Goal: Task Accomplishment & Management: Manage account settings

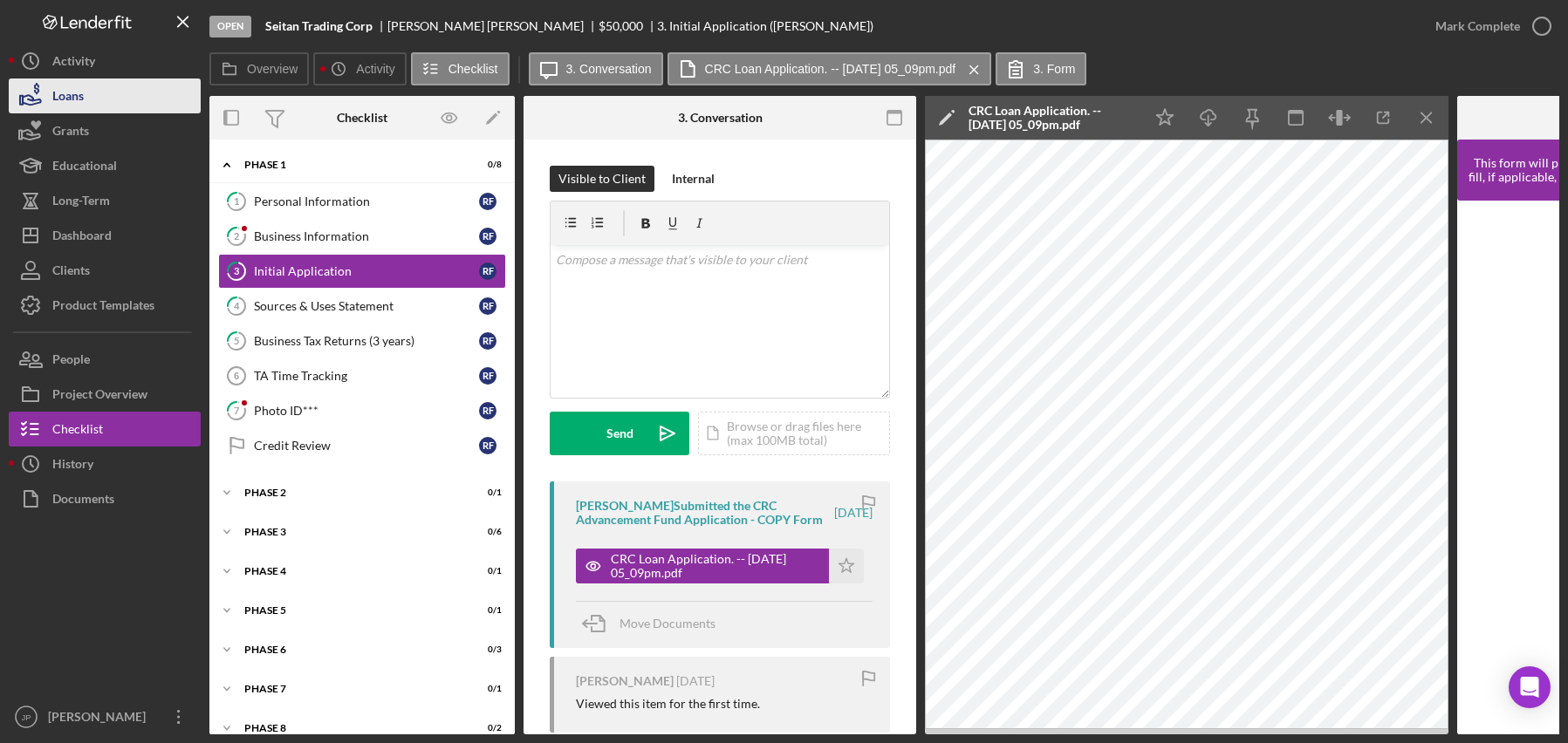
click at [84, 102] on div "Loans" at bounding box center [68, 98] width 32 height 40
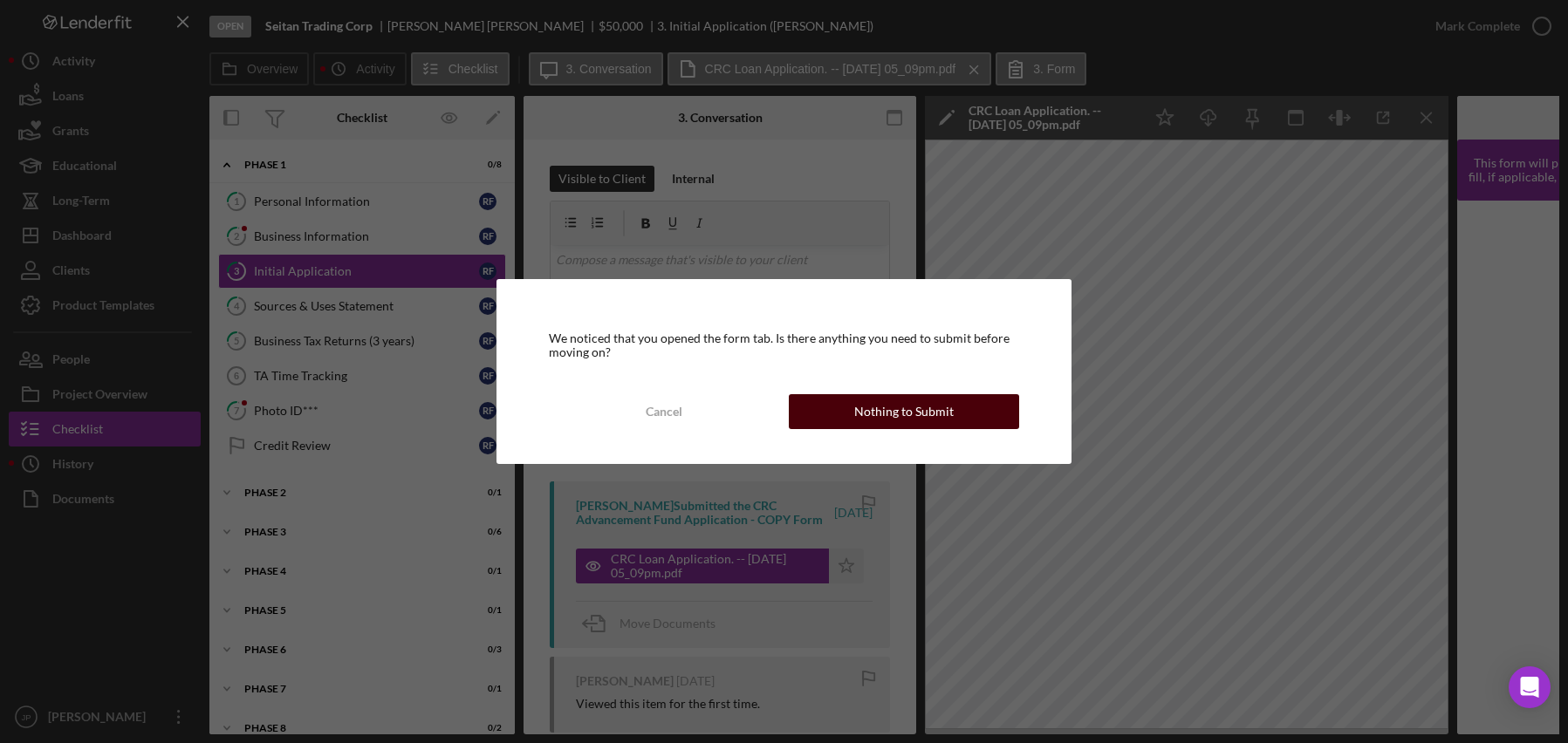
click at [891, 410] on div "Nothing to Submit" at bounding box center [904, 412] width 100 height 35
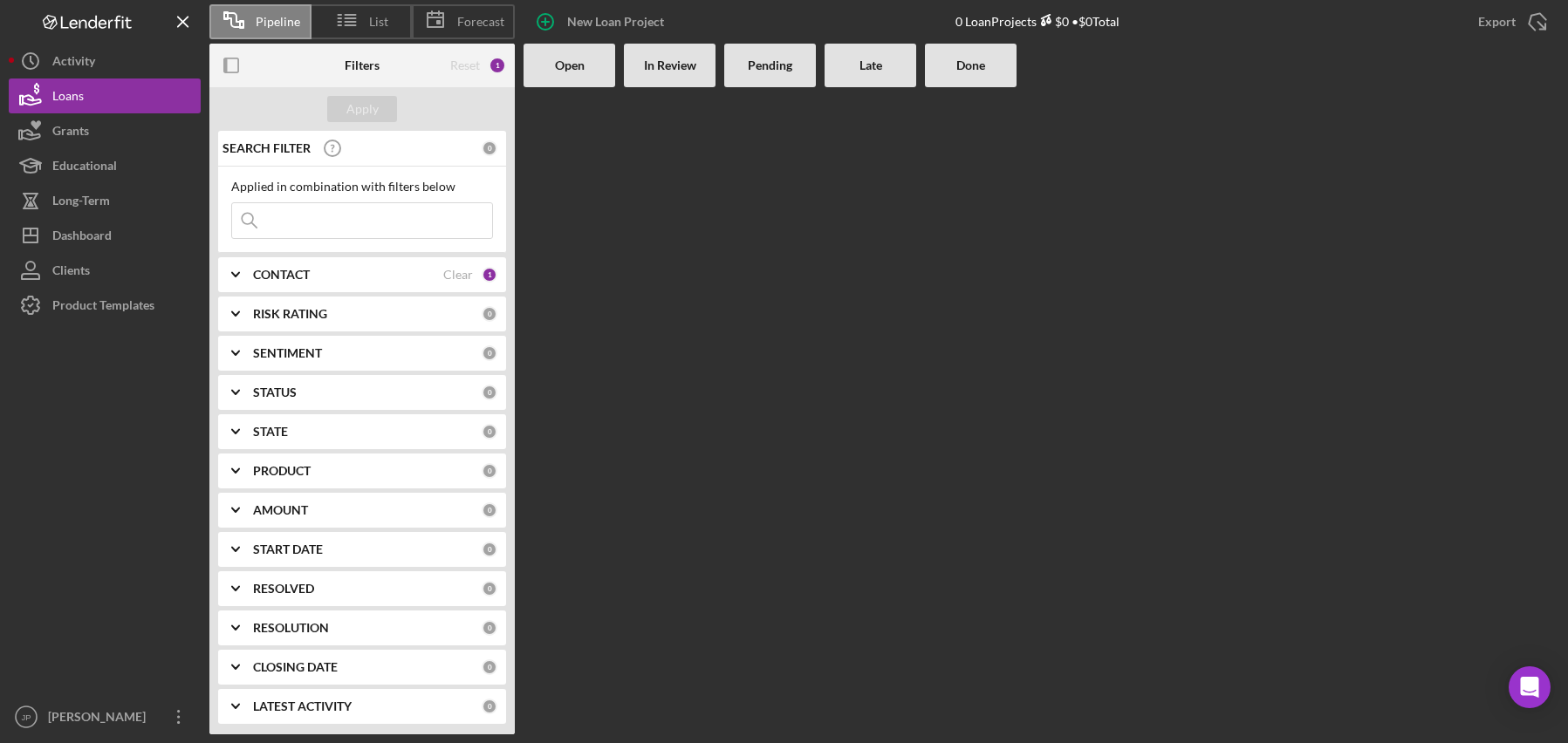
click at [311, 215] on input at bounding box center [361, 221] width 260 height 35
click at [289, 225] on input "cato" at bounding box center [361, 221] width 260 height 35
type input "cato"
click at [451, 148] on div "Clear" at bounding box center [458, 148] width 30 height 14
click at [92, 228] on div "Dashboard" at bounding box center [81, 238] width 59 height 40
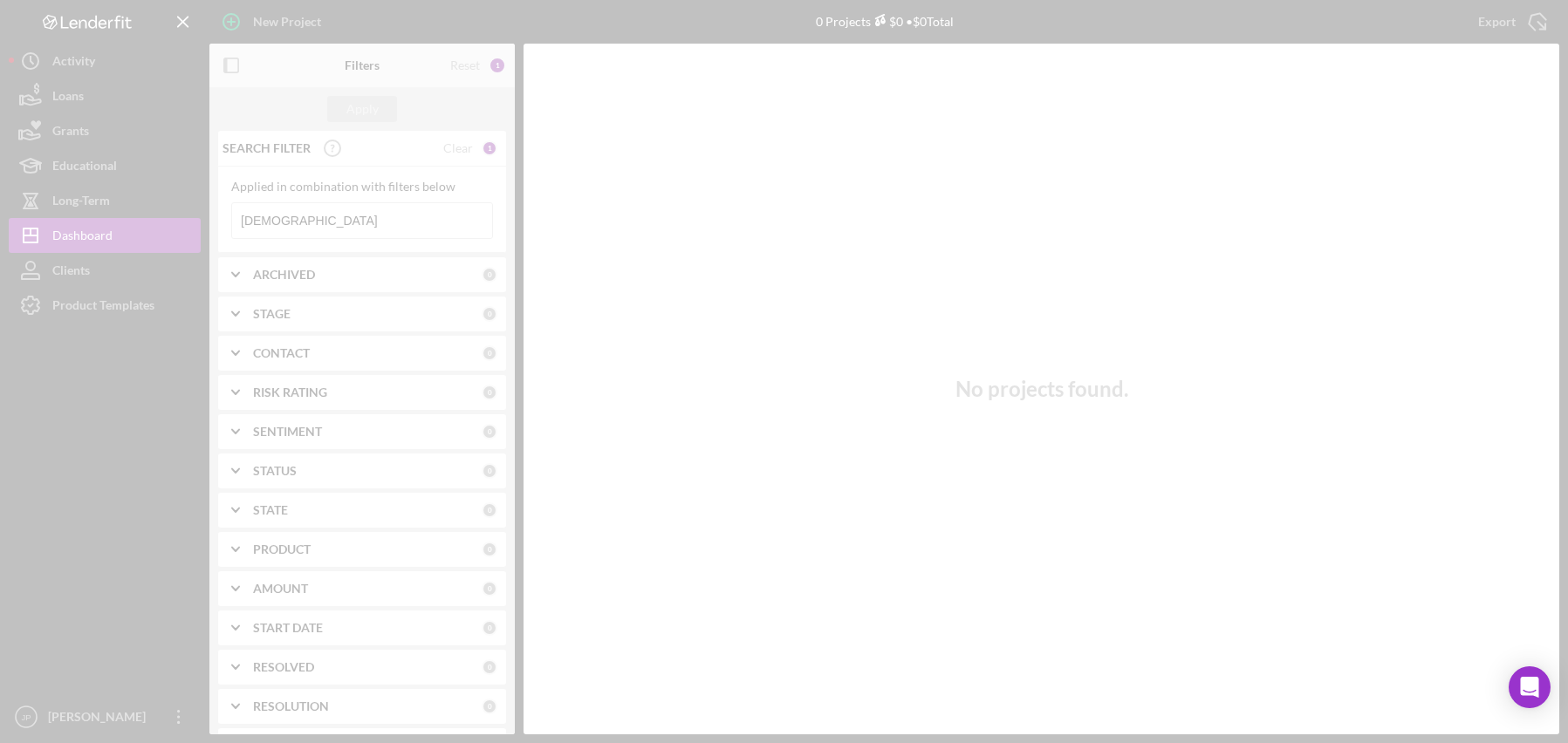
click at [290, 217] on div at bounding box center [784, 372] width 1568 height 743
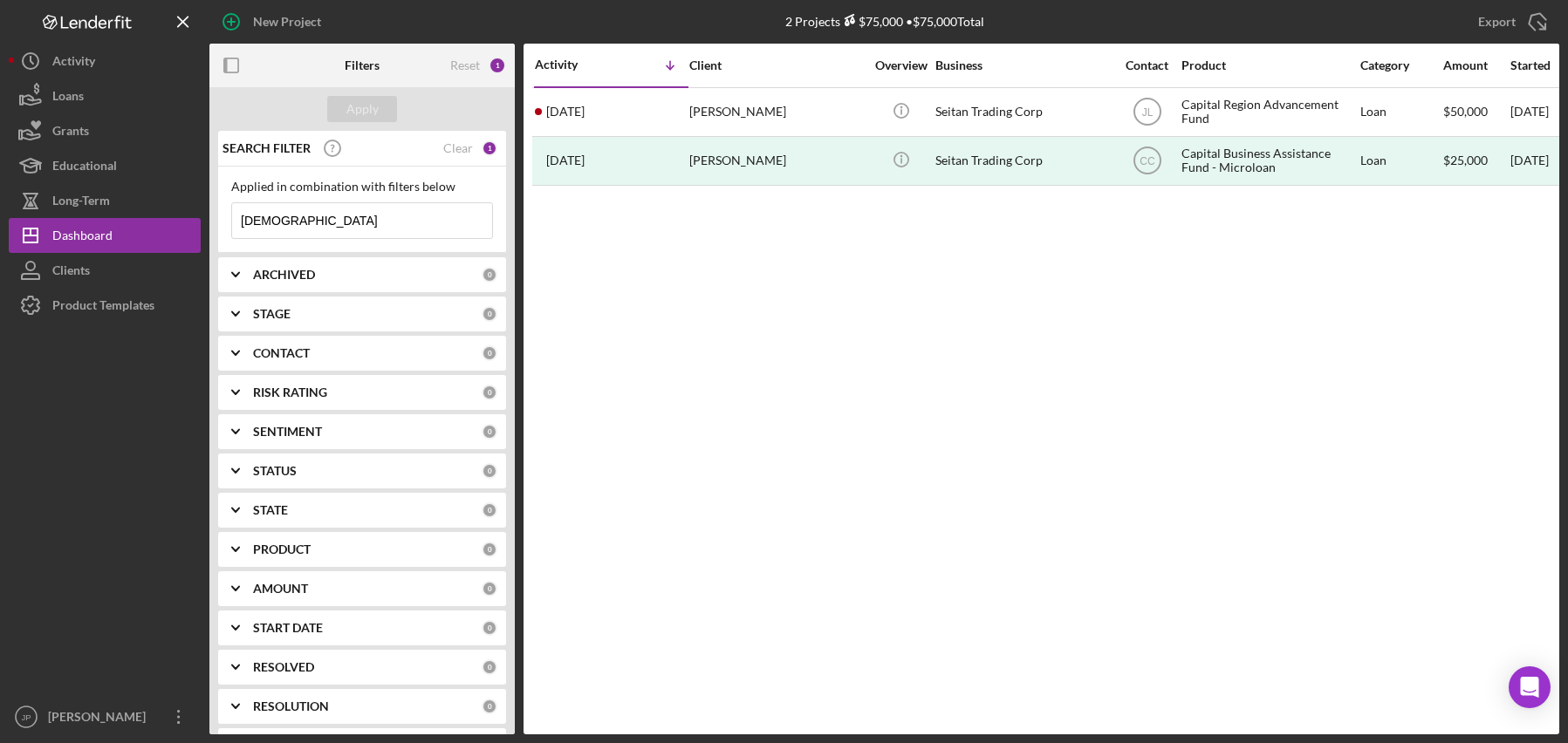
click at [306, 222] on input "[DEMOGRAPHIC_DATA]" at bounding box center [361, 221] width 260 height 35
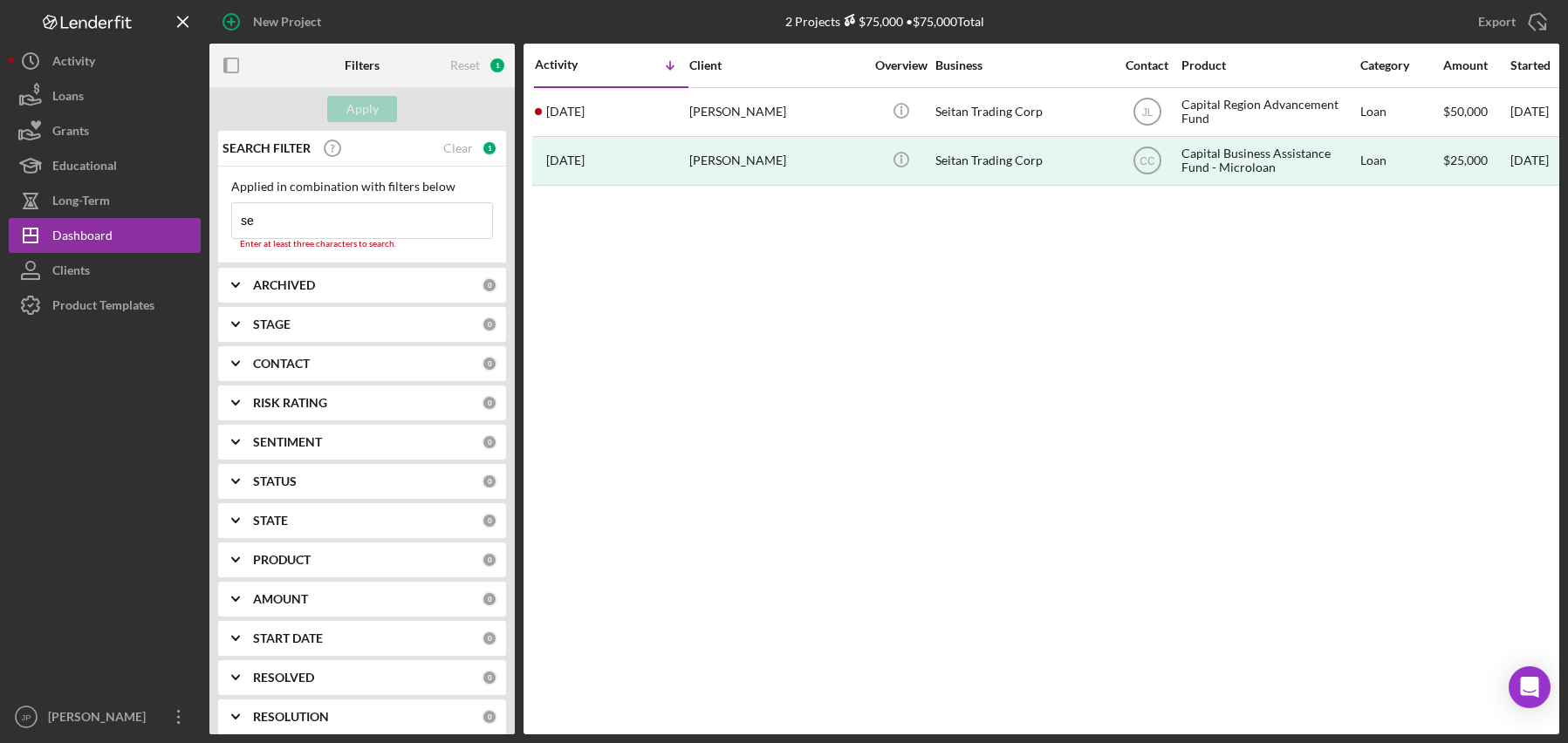
type input "s"
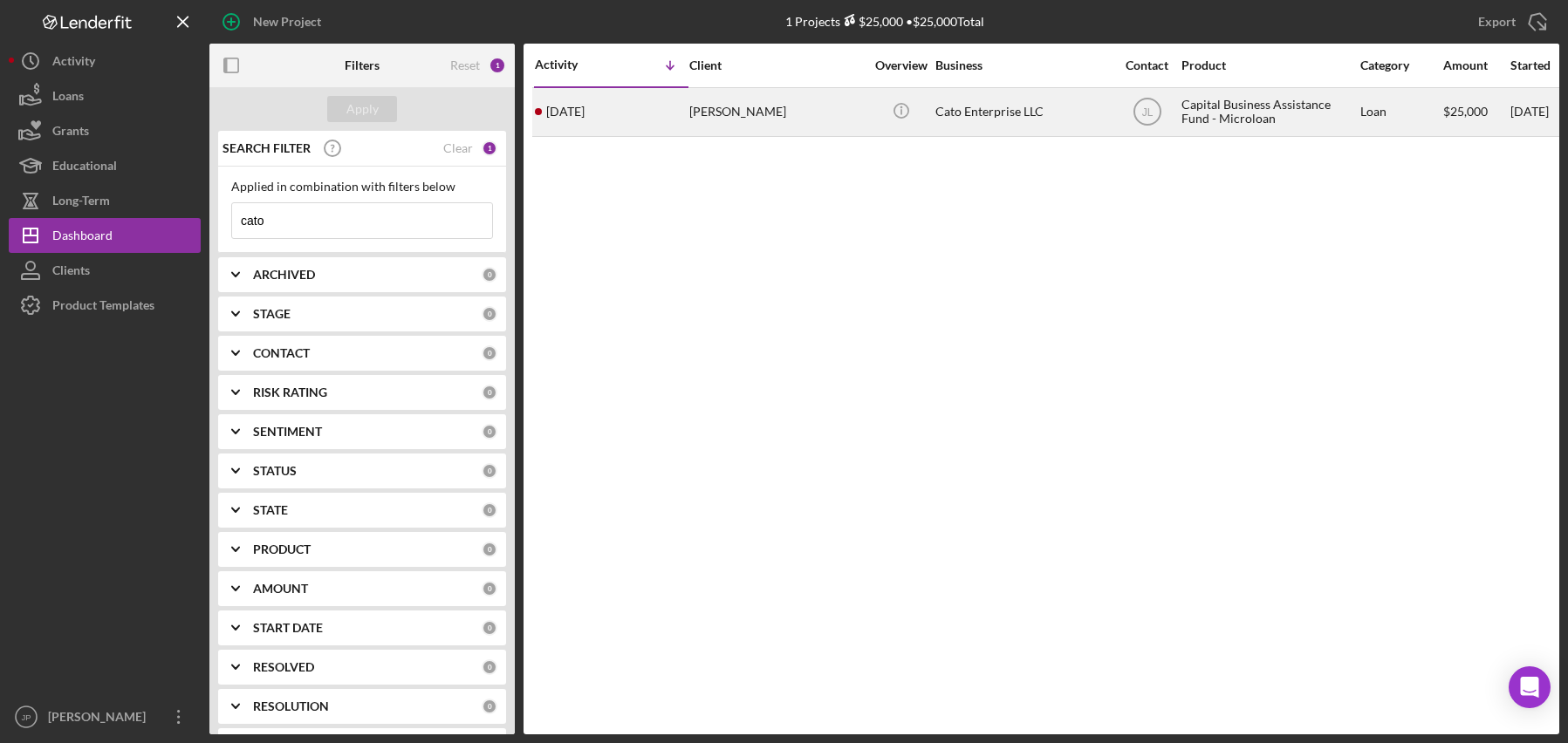
type input "cato"
click at [982, 108] on div "Cato Enterprise LLC" at bounding box center [1023, 112] width 174 height 46
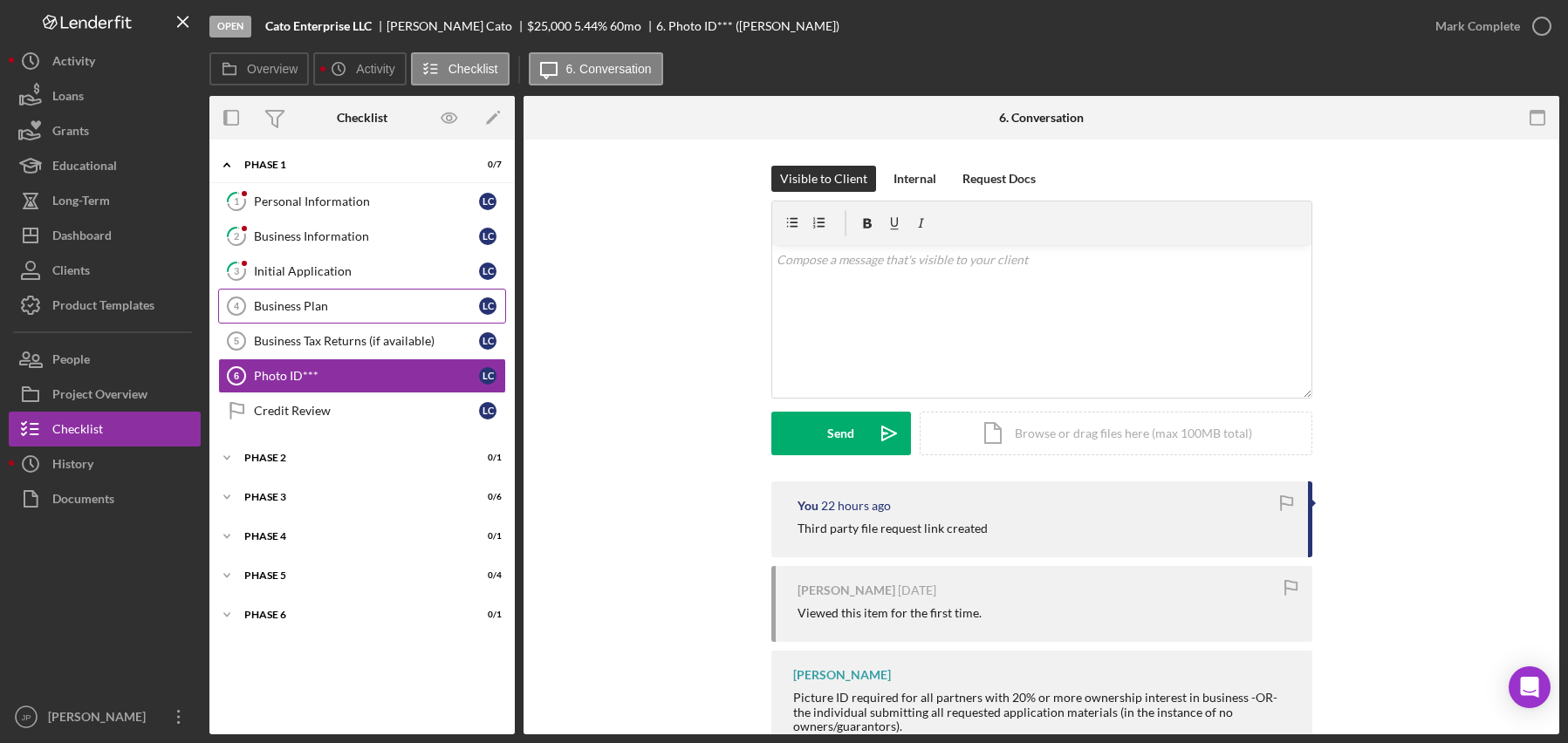
click at [319, 300] on div "Business Plan" at bounding box center [366, 306] width 226 height 14
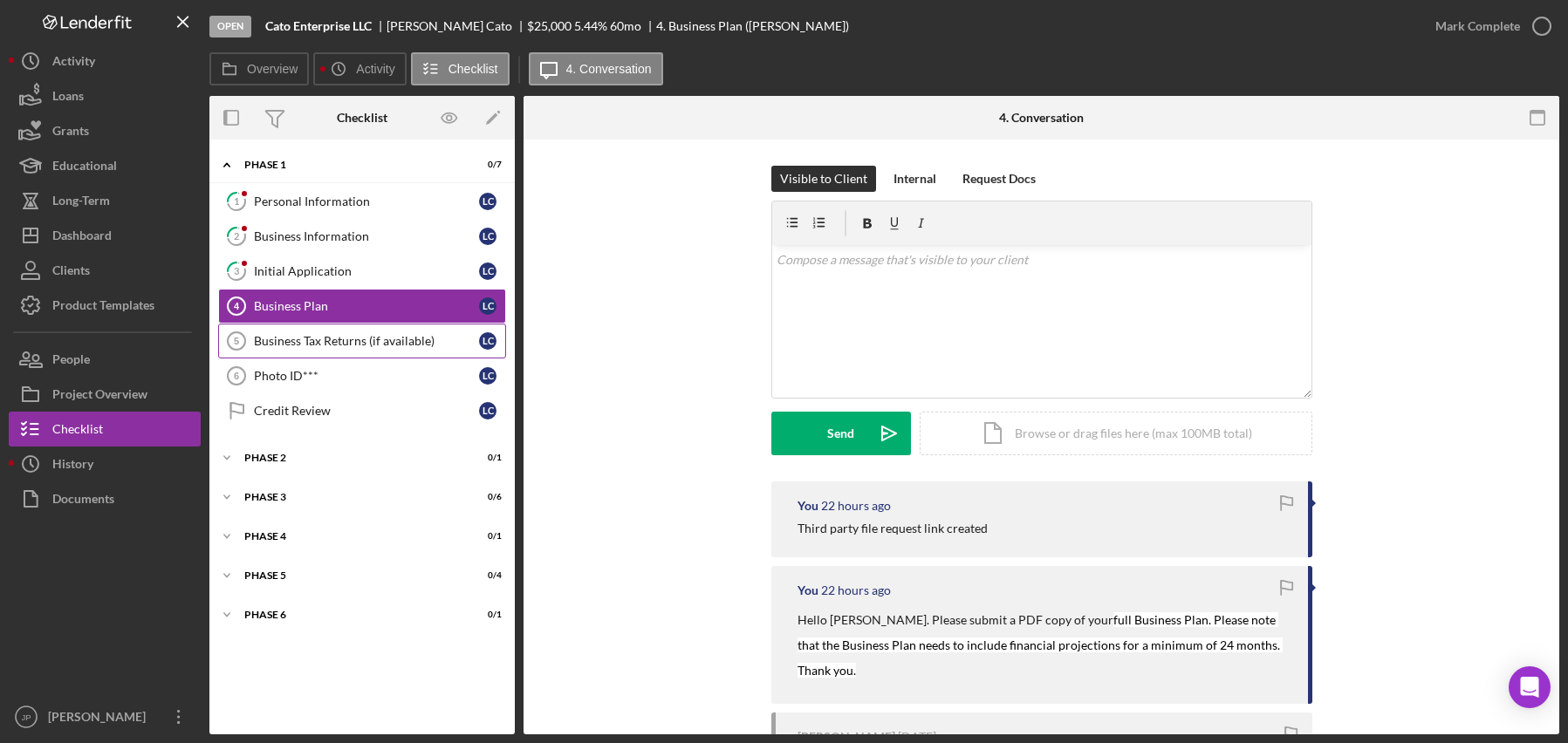
click at [335, 341] on div "Business Tax Returns (if available)" at bounding box center [366, 341] width 226 height 14
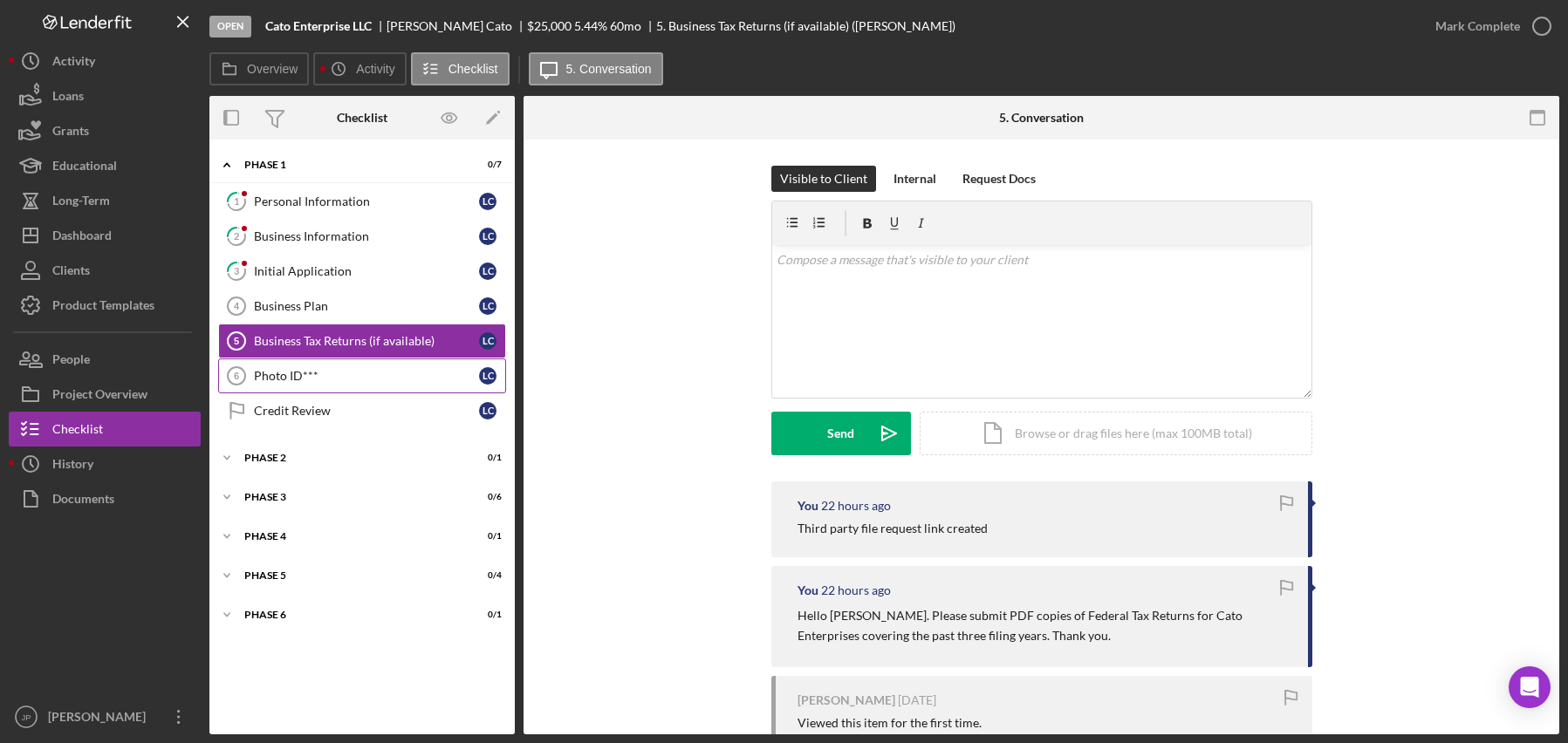
click at [286, 376] on div "Photo ID***" at bounding box center [366, 376] width 226 height 14
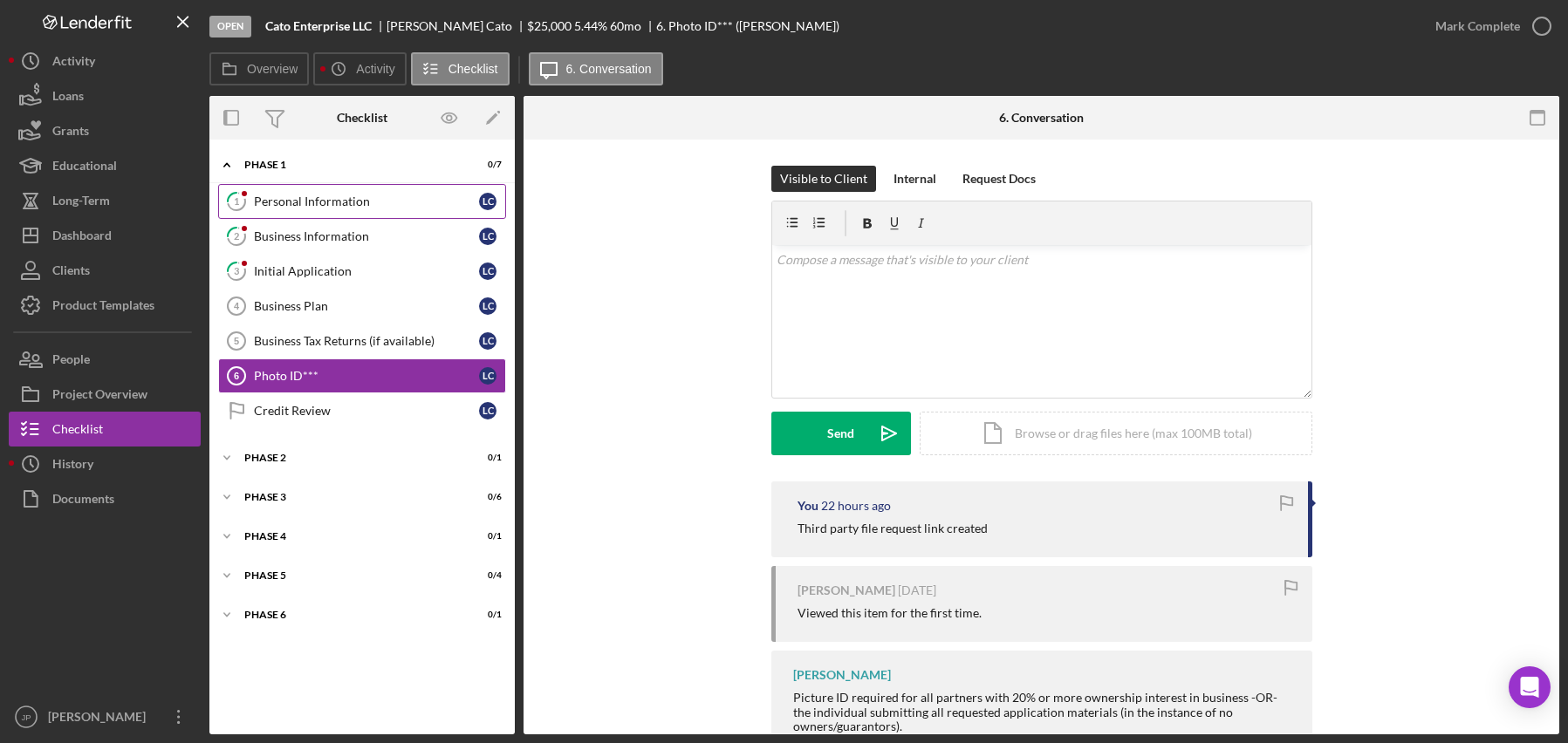
click at [315, 202] on div "Personal Information" at bounding box center [366, 202] width 226 height 14
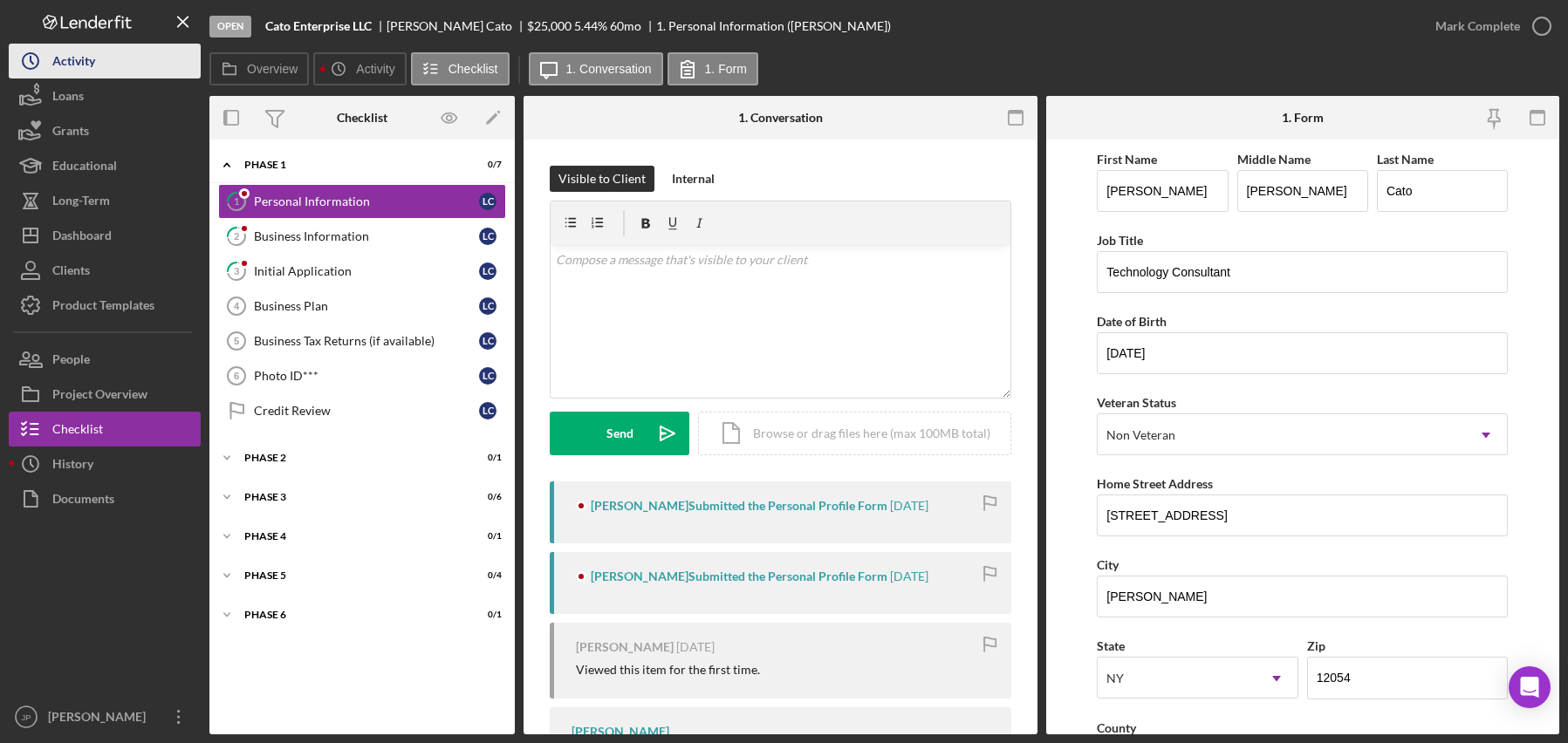
click at [65, 66] on div "Activity" at bounding box center [73, 63] width 43 height 40
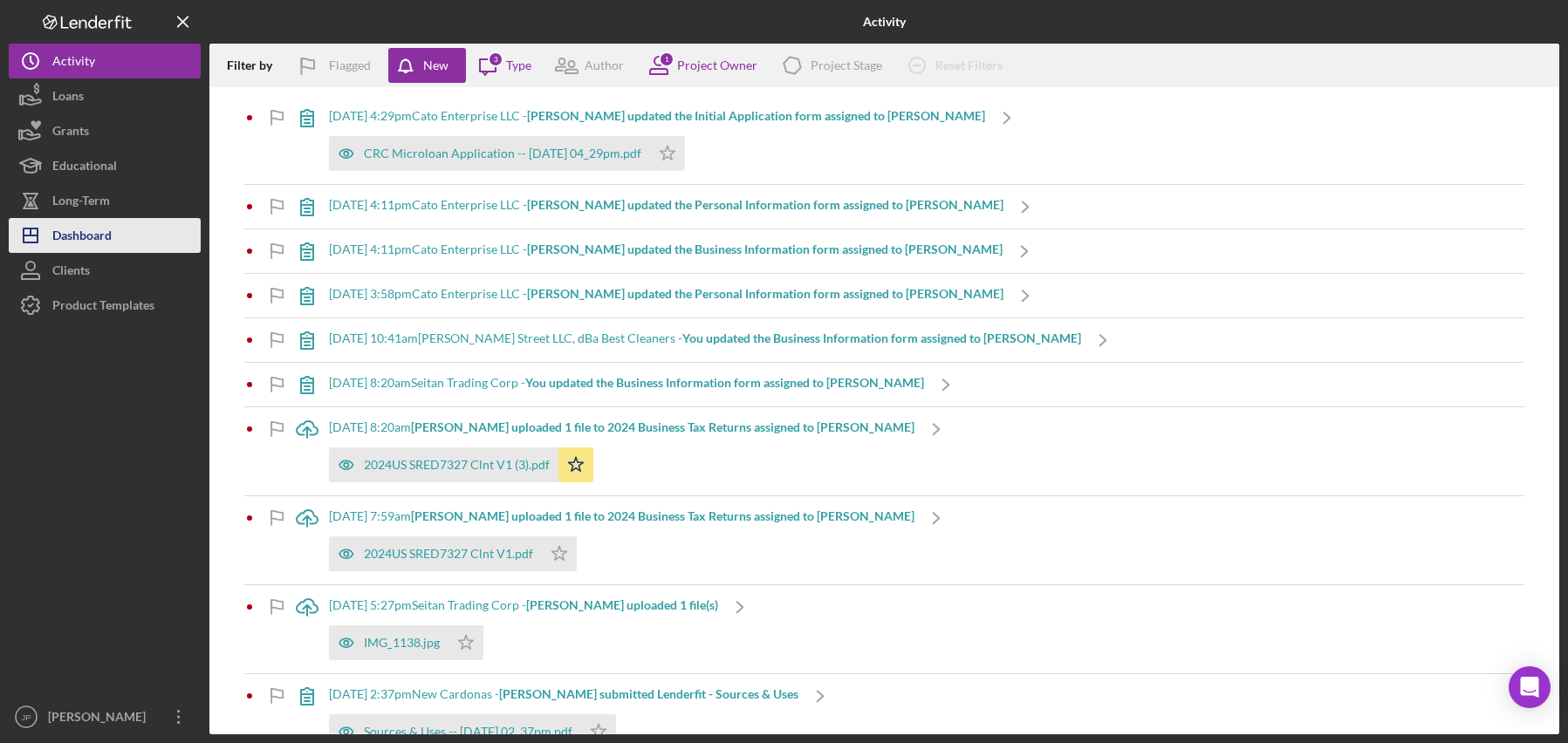
click at [113, 233] on button "Icon/Dashboard Dashboard" at bounding box center [105, 236] width 192 height 35
